Goal: Task Accomplishment & Management: Manage account settings

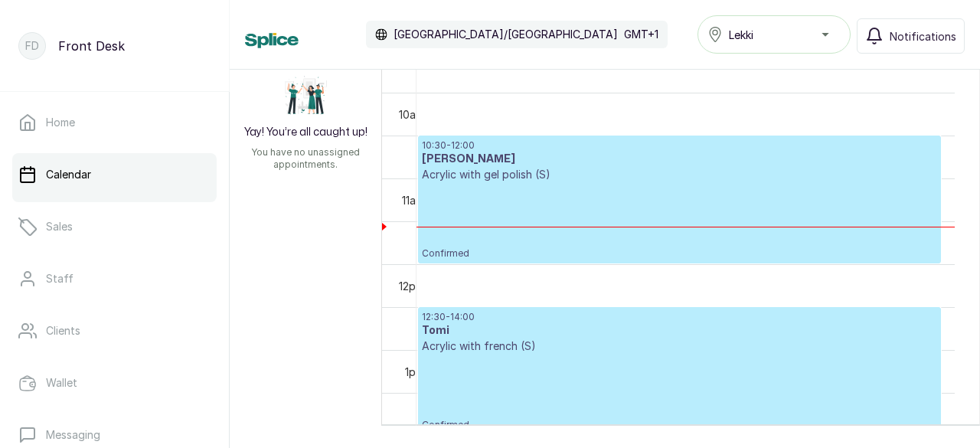
click at [965, 266] on div "10:30 - 12:00 [PERSON_NAME] Acrylic with gel polish (S) Confirmed 12:30 - 14:00…" at bounding box center [698, 252] width 563 height 370
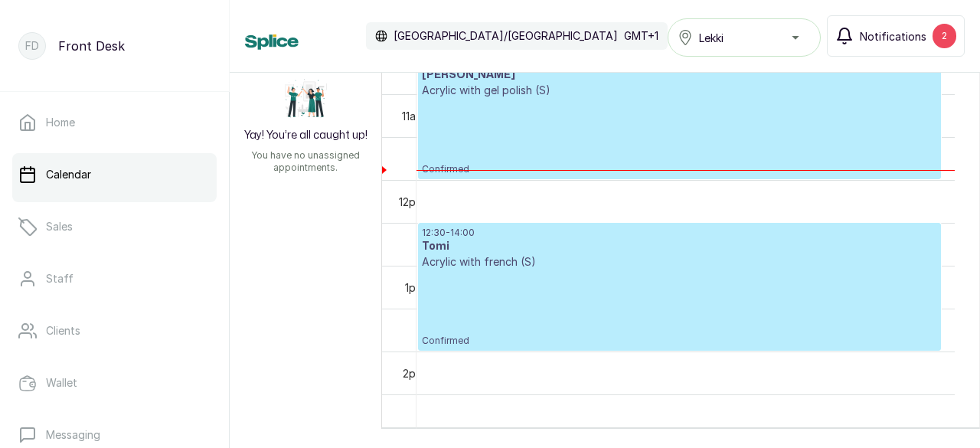
click at [918, 42] on span "Notifications" at bounding box center [893, 36] width 67 height 16
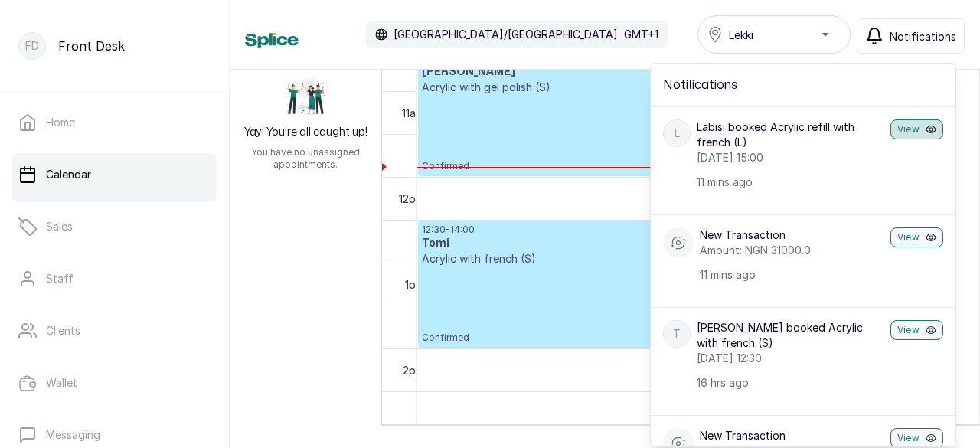
click at [891, 125] on button "View" at bounding box center [917, 129] width 53 height 20
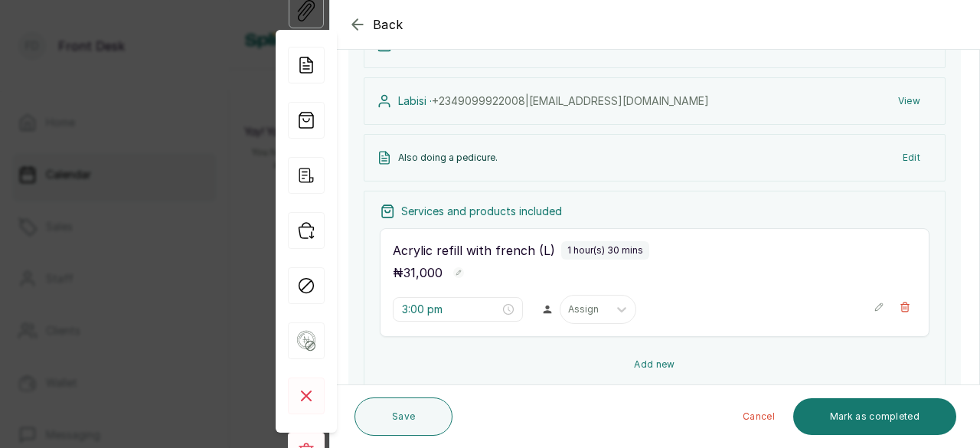
scroll to position [230, 0]
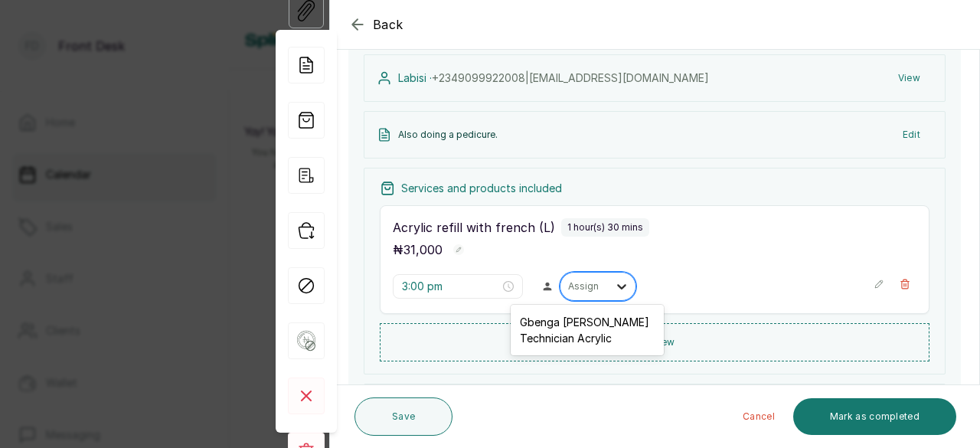
click at [608, 285] on div at bounding box center [622, 287] width 28 height 28
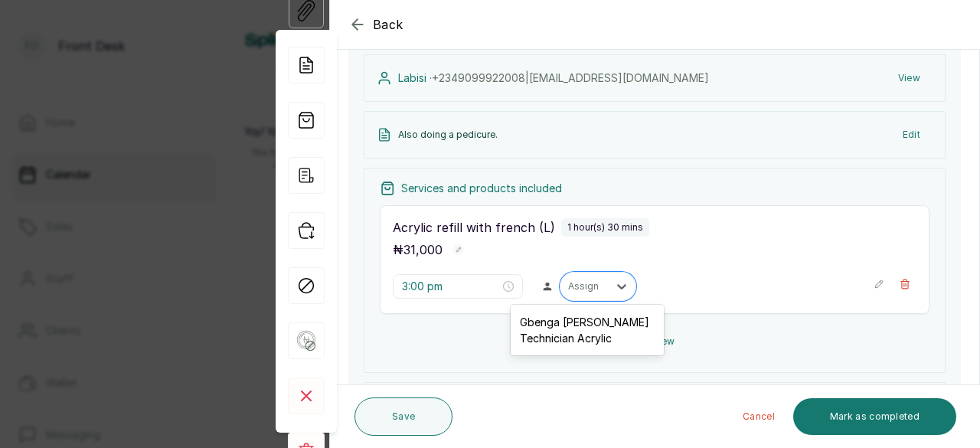
click at [590, 336] on div "Gbenga [PERSON_NAME] Technician Acrylic" at bounding box center [587, 330] width 153 height 44
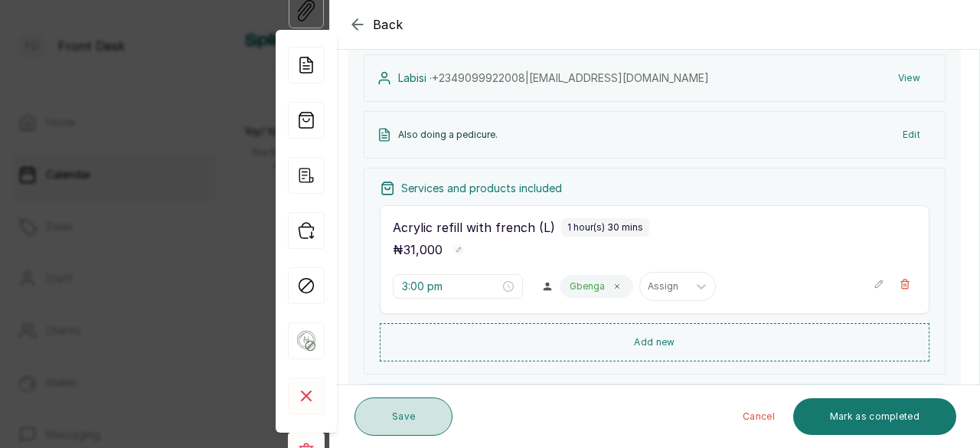
click at [421, 420] on button "Save" at bounding box center [404, 417] width 98 height 38
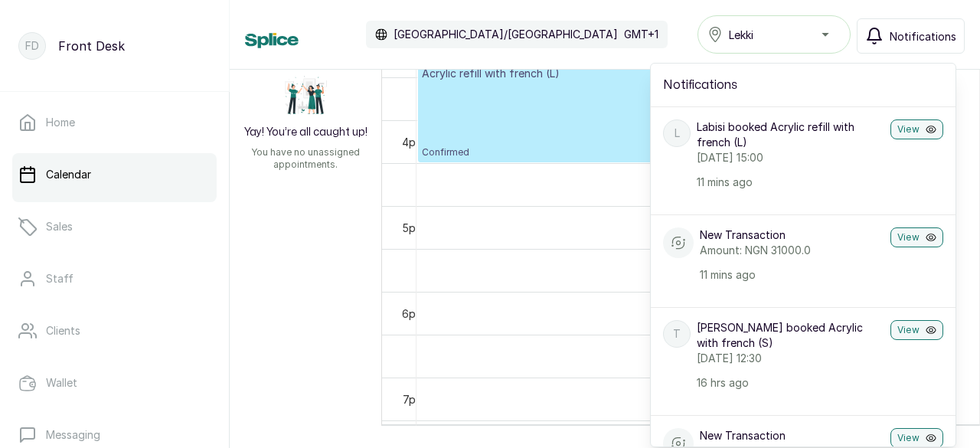
scroll to position [1245, 0]
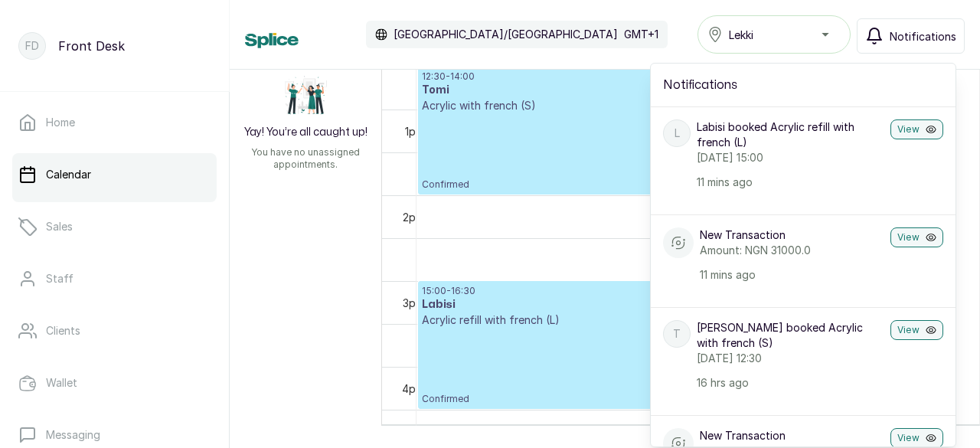
click at [316, 235] on div "Unassigned appointments Yay! You’re all caught up! You have no unassigned appoi…" at bounding box center [605, 178] width 751 height 356
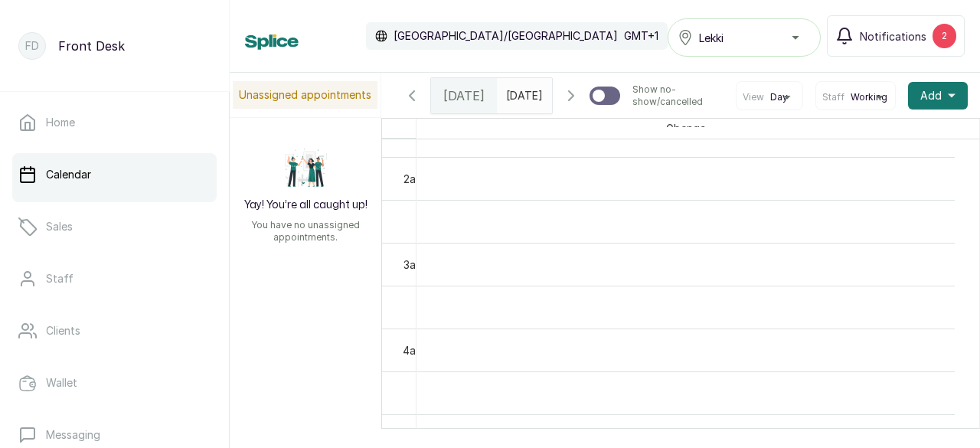
scroll to position [230, 0]
click at [891, 41] on span "Notifications" at bounding box center [893, 36] width 67 height 16
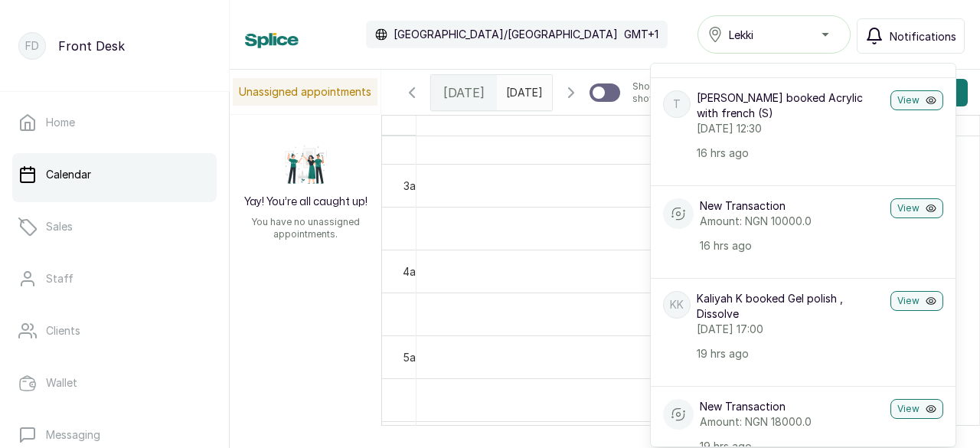
scroll to position [0, 0]
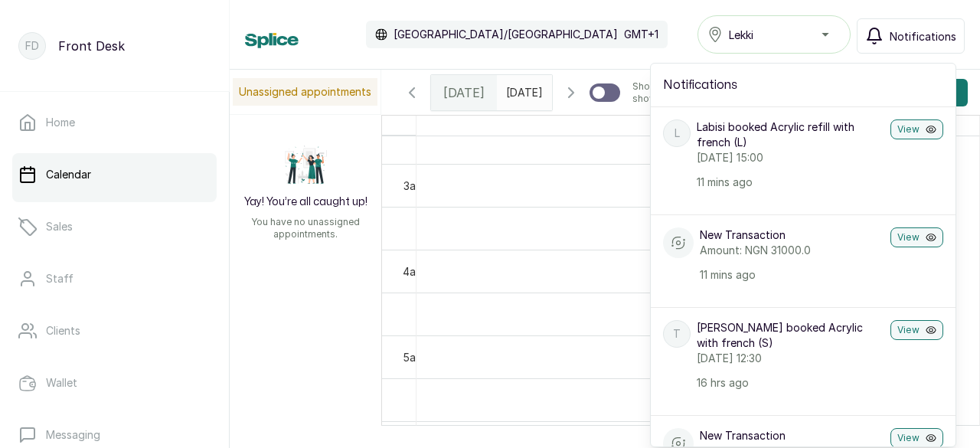
click at [328, 296] on div "Unassigned appointments Yay! You’re all caught up! You have no unassigned appoi…" at bounding box center [605, 248] width 751 height 356
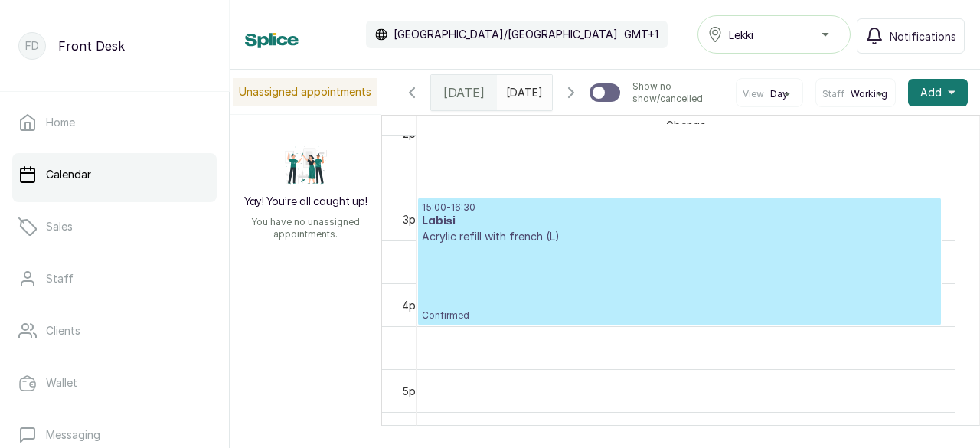
click at [576, 304] on div "15:00 - 16:30 Labisi Acrylic refill with french (L) Confirmed" at bounding box center [679, 261] width 515 height 120
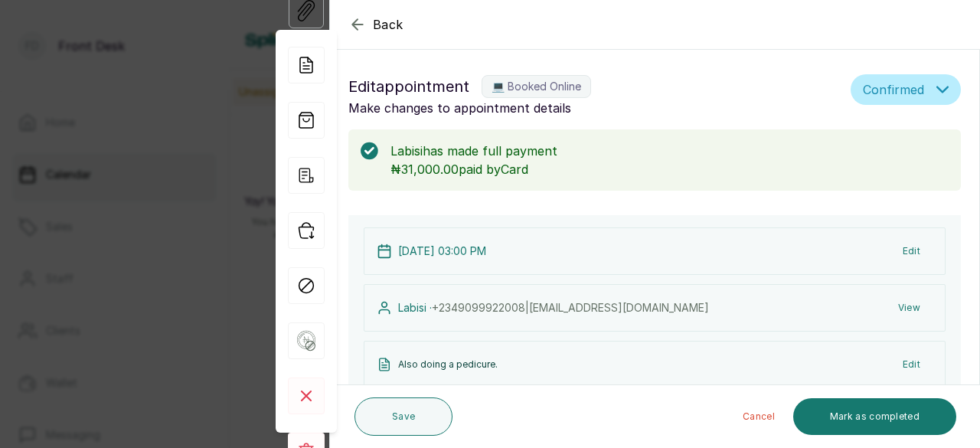
click at [354, 25] on icon "button" at bounding box center [357, 24] width 10 height 10
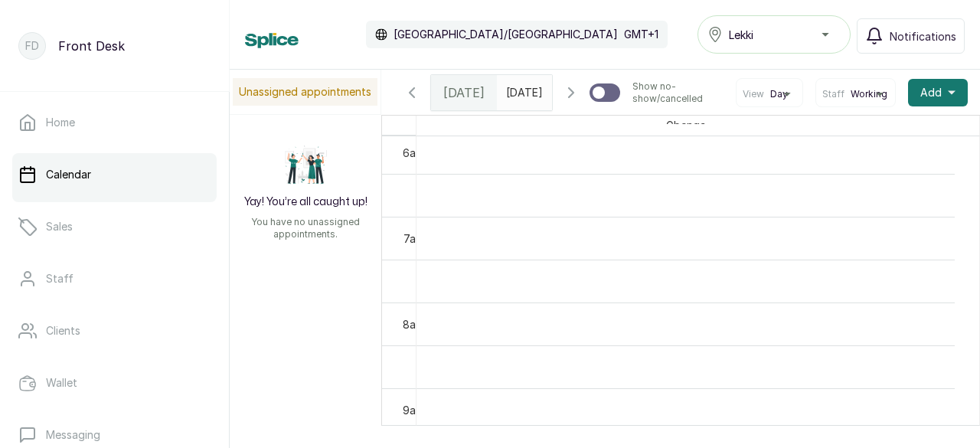
scroll to position [536, 0]
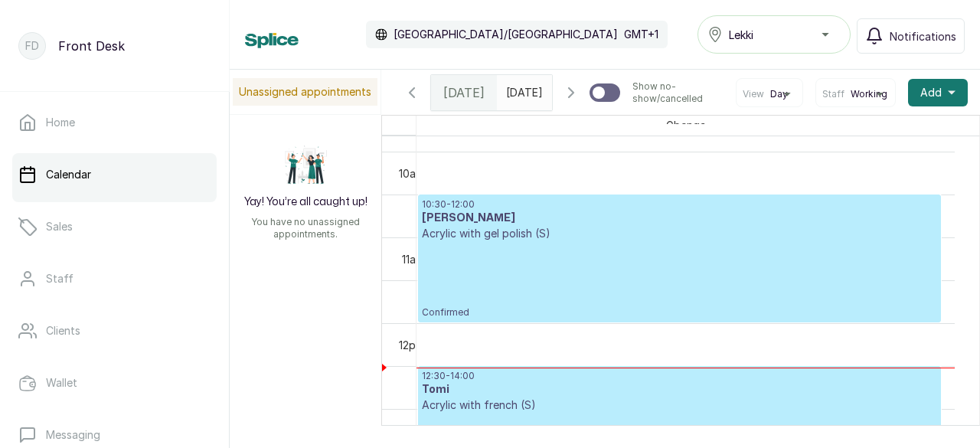
click at [515, 226] on h3 "[PERSON_NAME]" at bounding box center [679, 218] width 515 height 15
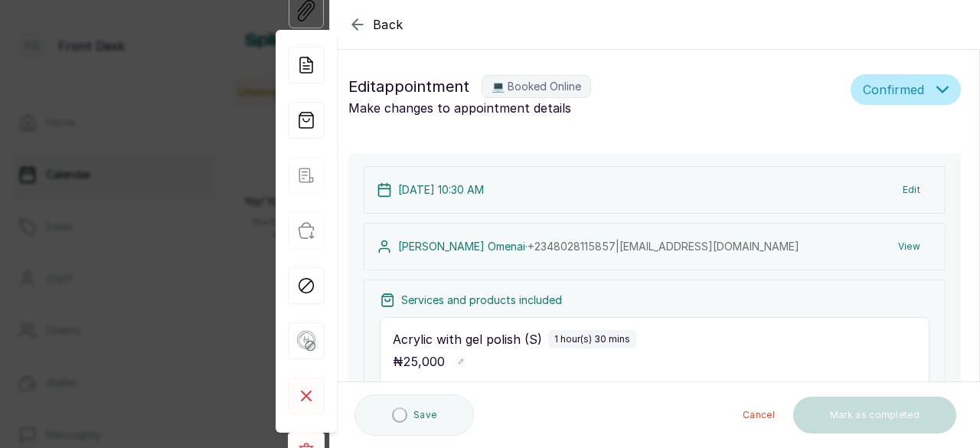
type input "10:30 am"
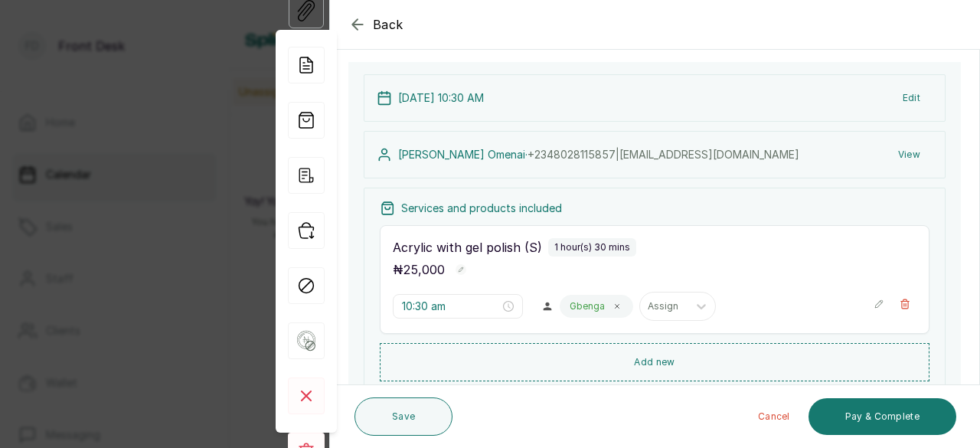
click at [357, 27] on icon "button" at bounding box center [358, 24] width 18 height 18
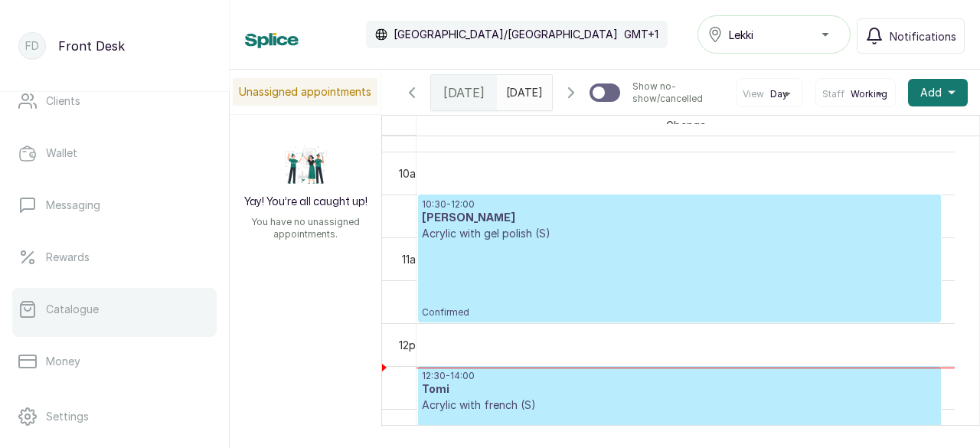
click at [133, 301] on link "Catalogue" at bounding box center [114, 309] width 205 height 43
